Goal: Information Seeking & Learning: Compare options

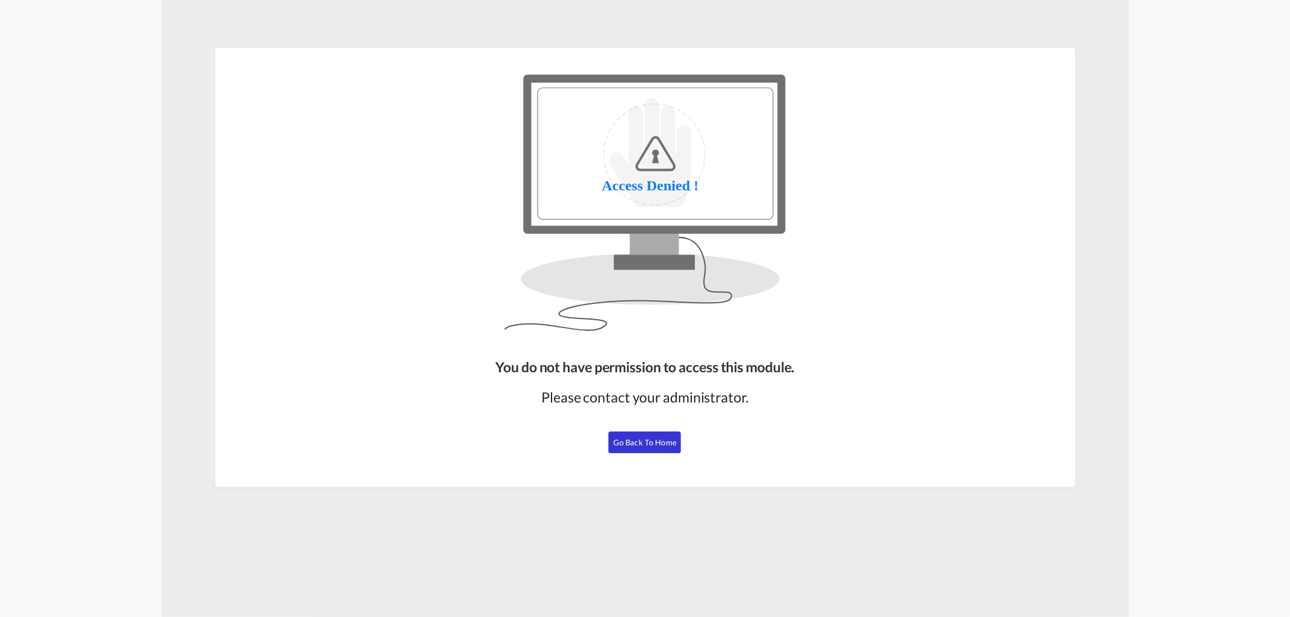
drag, startPoint x: 660, startPoint y: 446, endPoint x: 753, endPoint y: 455, distance: 93.0
click at [660, 446] on span "Go Back to Home" at bounding box center [644, 443] width 63 height 10
